Goal: Navigation & Orientation: Find specific page/section

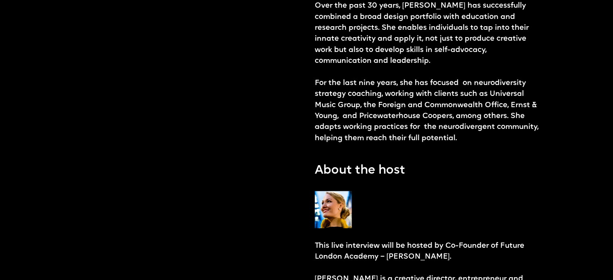
scroll to position [880, 0]
click at [462, 75] on p "Over the past 30 years, [PERSON_NAME] has successfully combined a broad design …" at bounding box center [428, 71] width 226 height 143
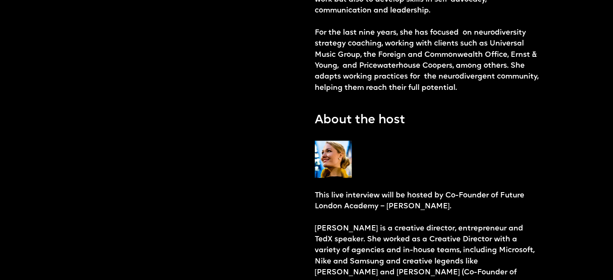
scroll to position [930, 0]
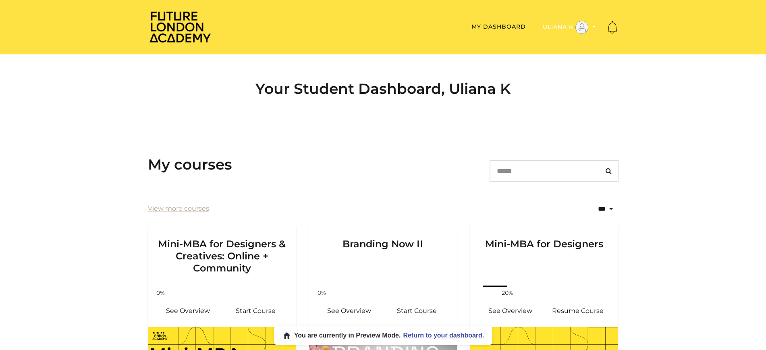
click at [547, 23] on button "Uliana K" at bounding box center [569, 28] width 58 height 14
click at [551, 40] on link "Admin" at bounding box center [568, 40] width 71 height 12
